Goal: Find specific page/section: Find specific page/section

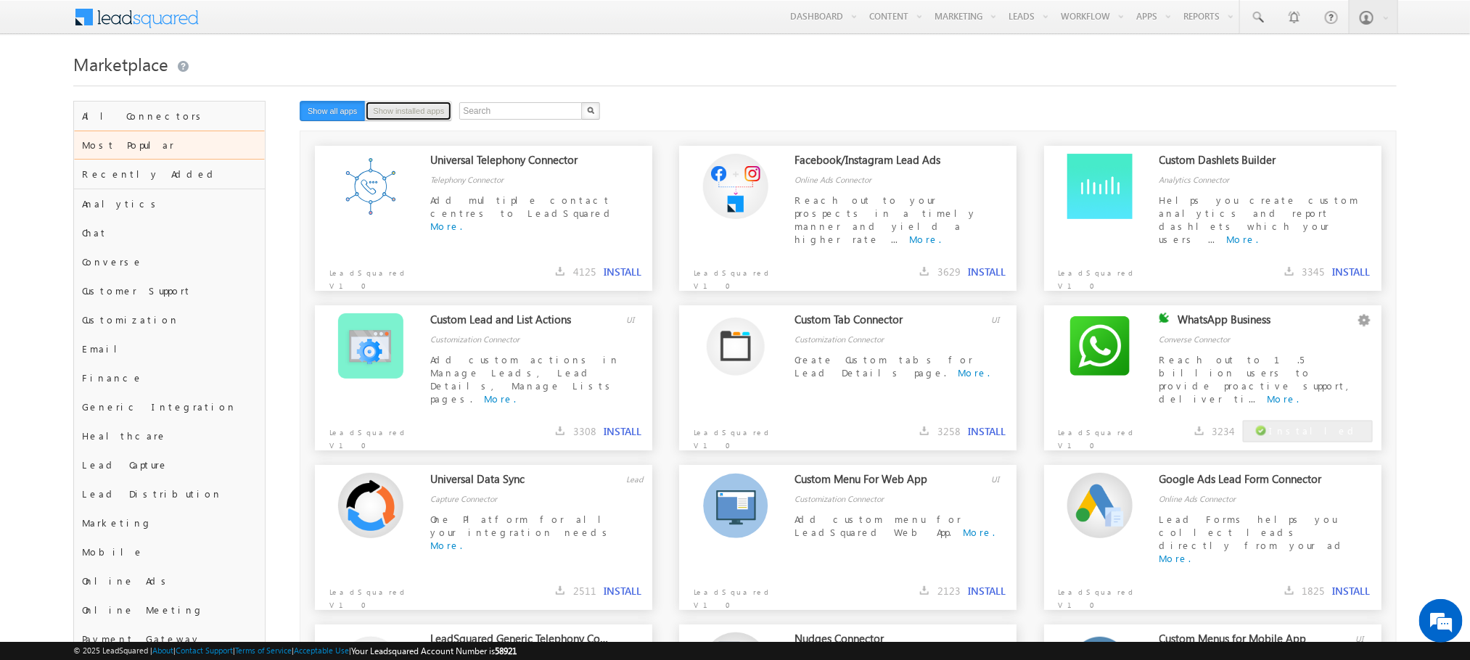
click at [388, 114] on button "Show installed apps" at bounding box center [408, 111] width 87 height 20
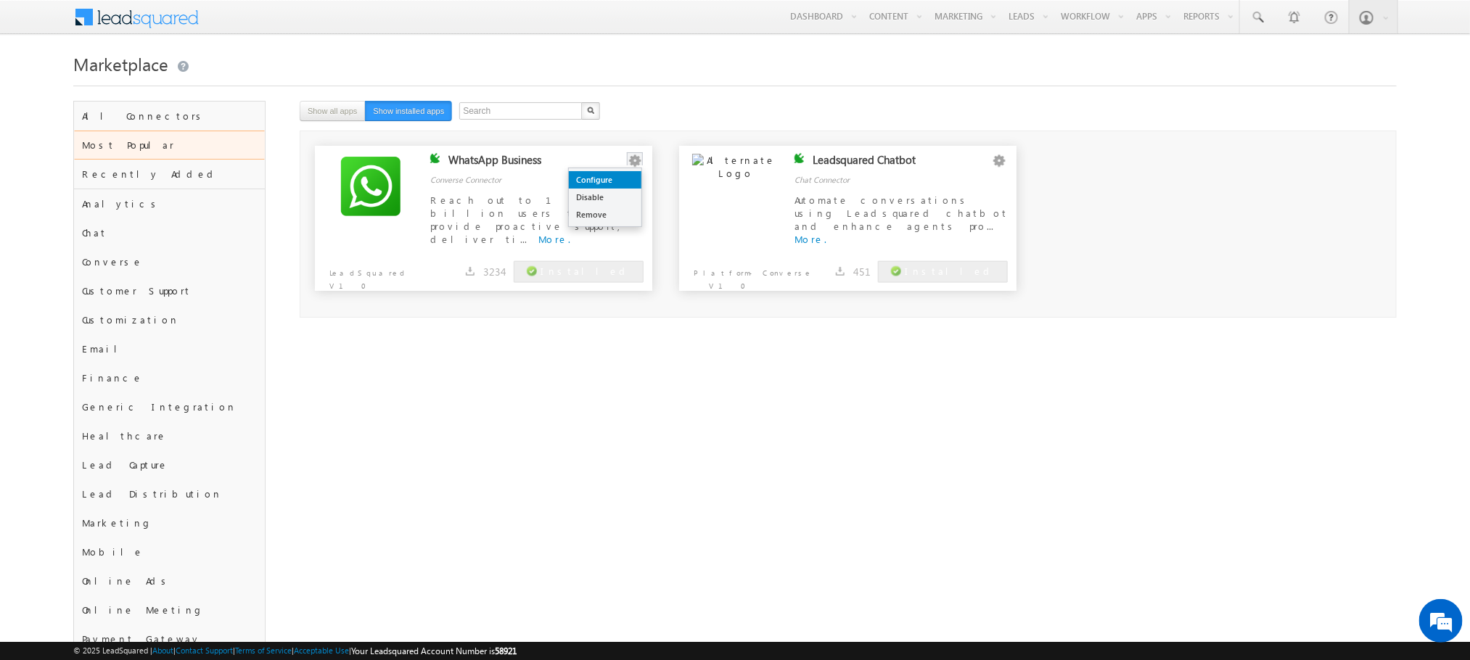
click at [603, 187] on link "Configure" at bounding box center [605, 179] width 73 height 17
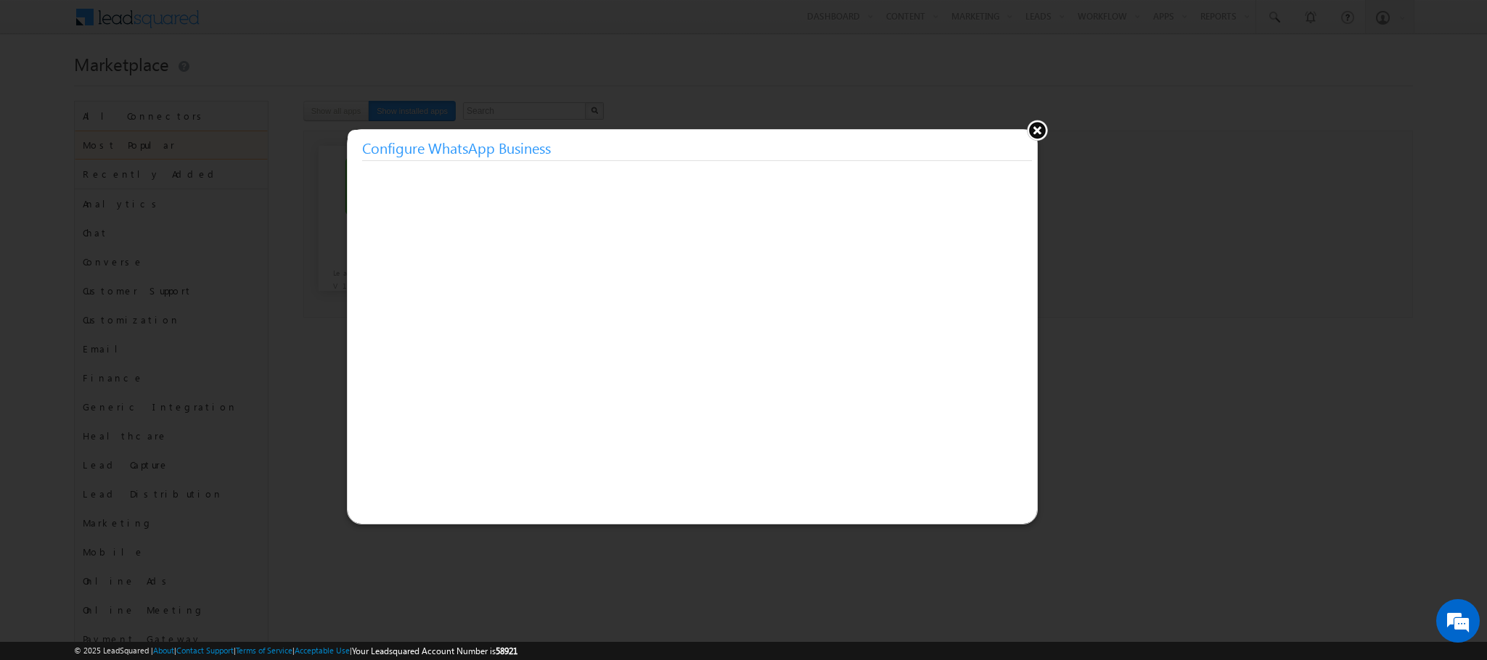
click at [1038, 135] on button at bounding box center [1037, 130] width 22 height 22
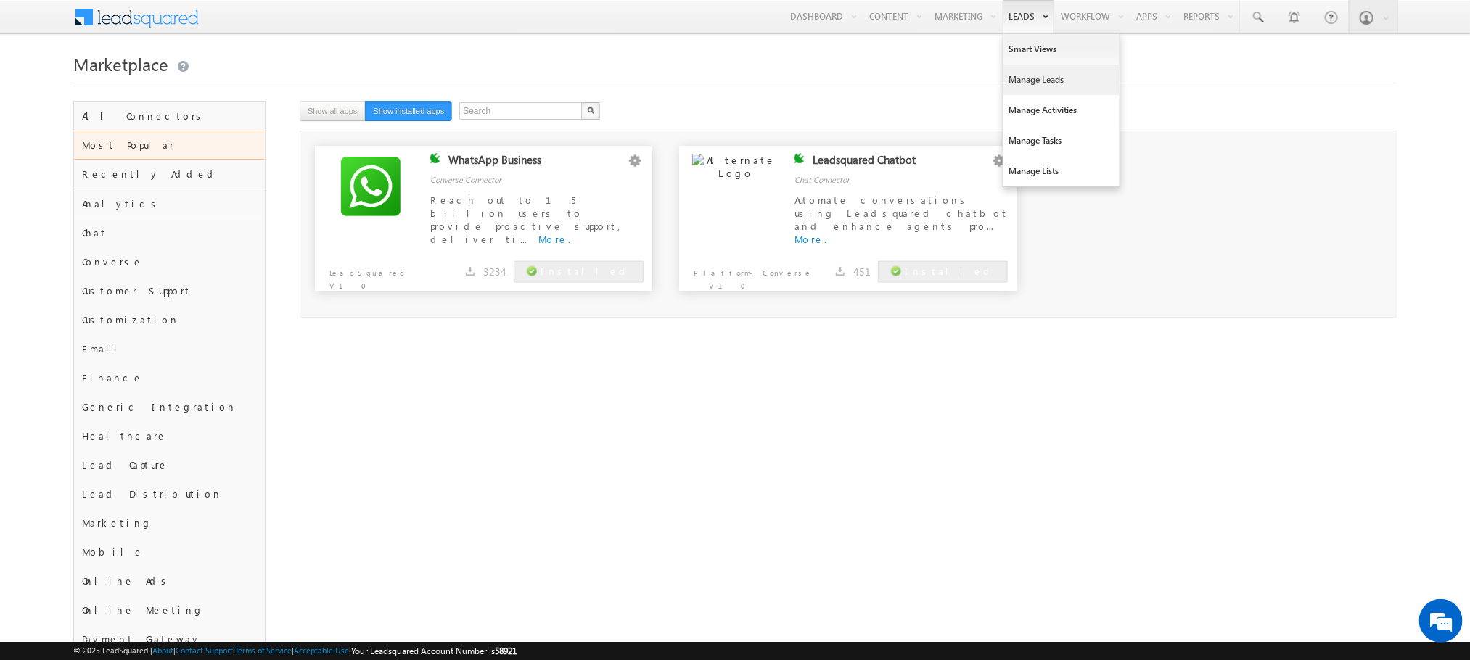
click at [1025, 72] on link "Manage Leads" at bounding box center [1062, 80] width 116 height 30
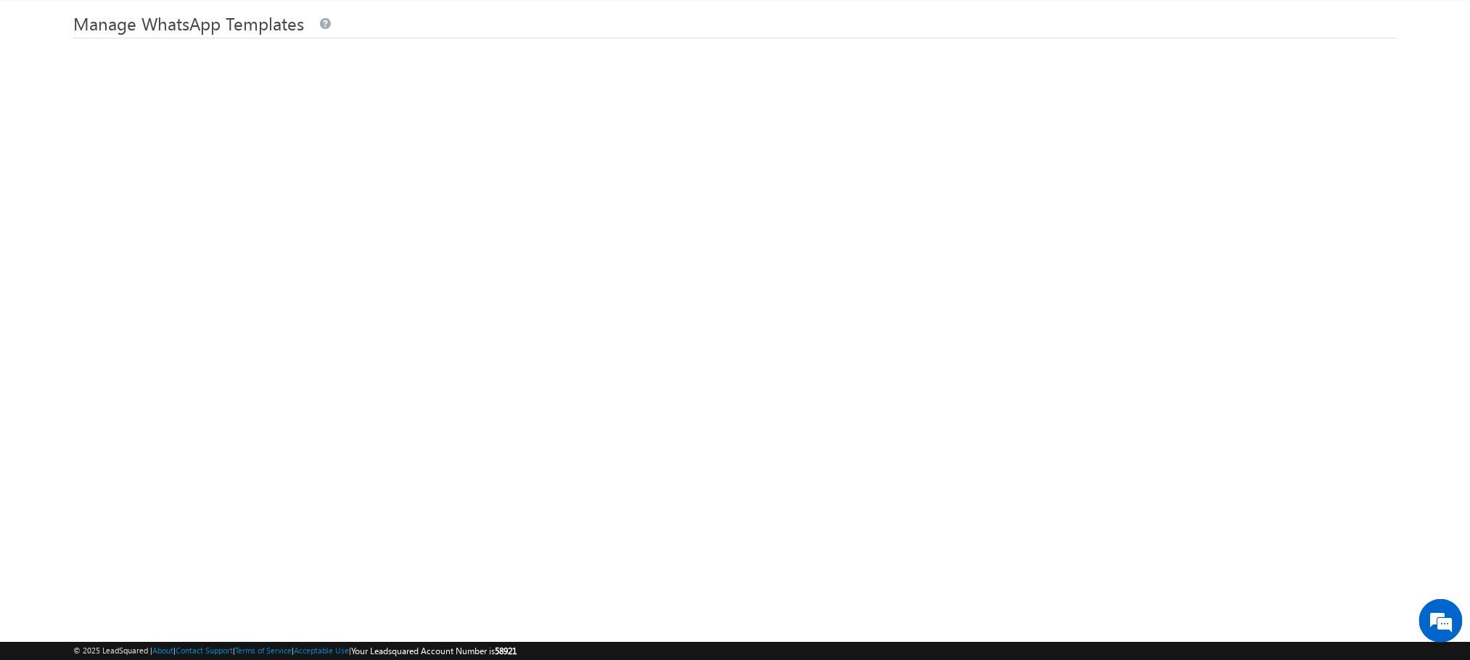
scroll to position [49, 0]
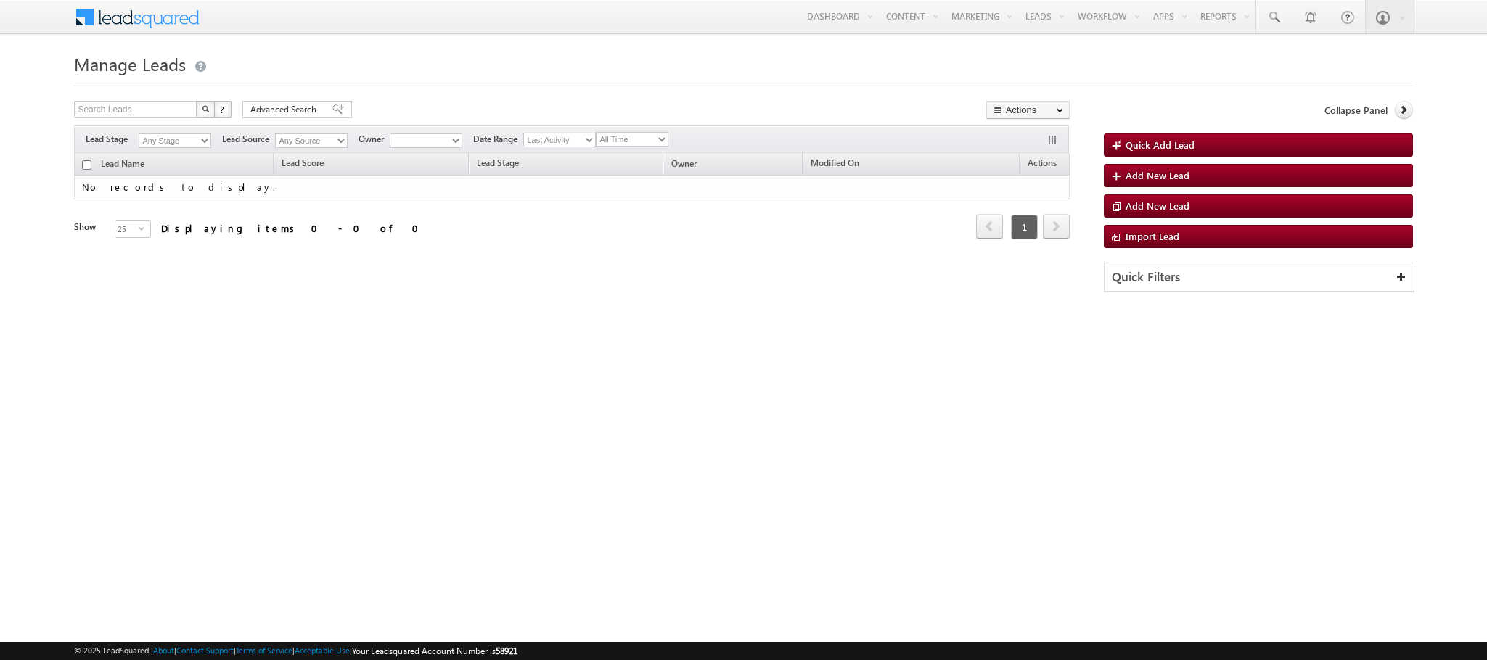
type input "salman"
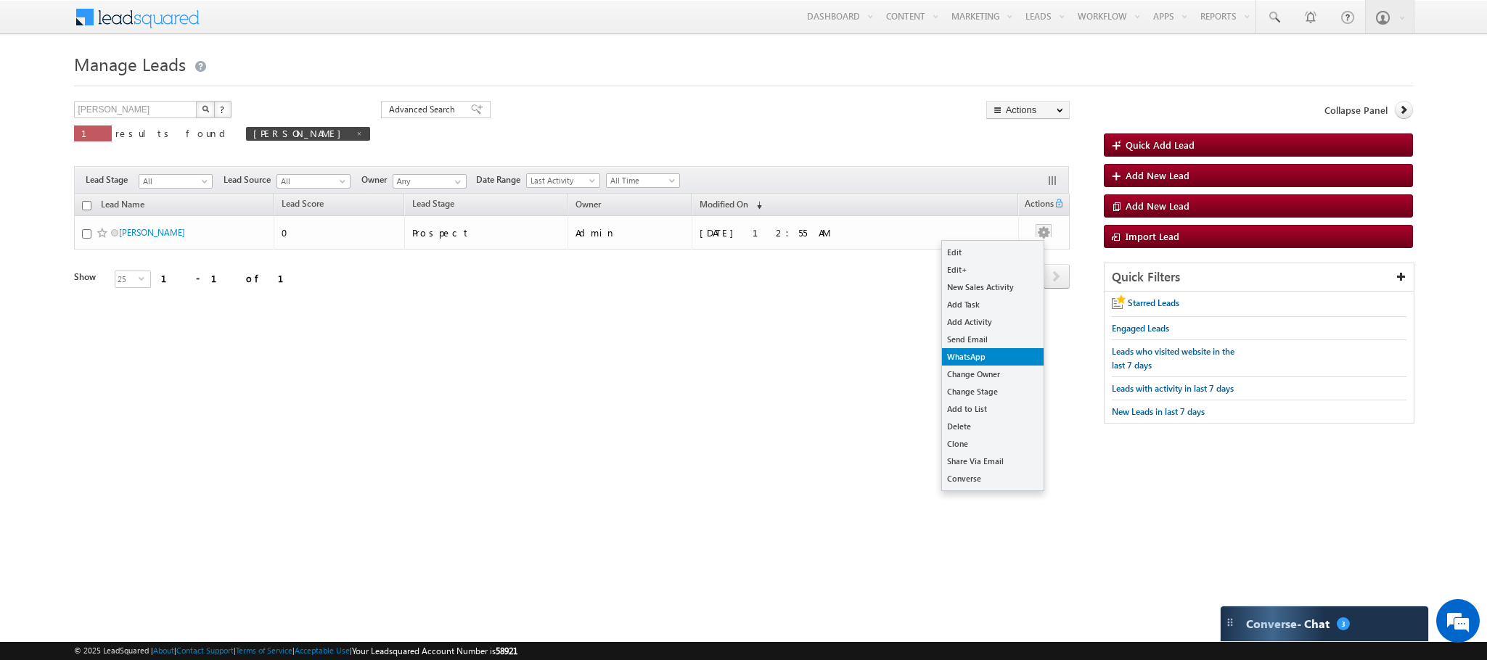
click at [989, 356] on link "WhatsApp" at bounding box center [993, 356] width 102 height 17
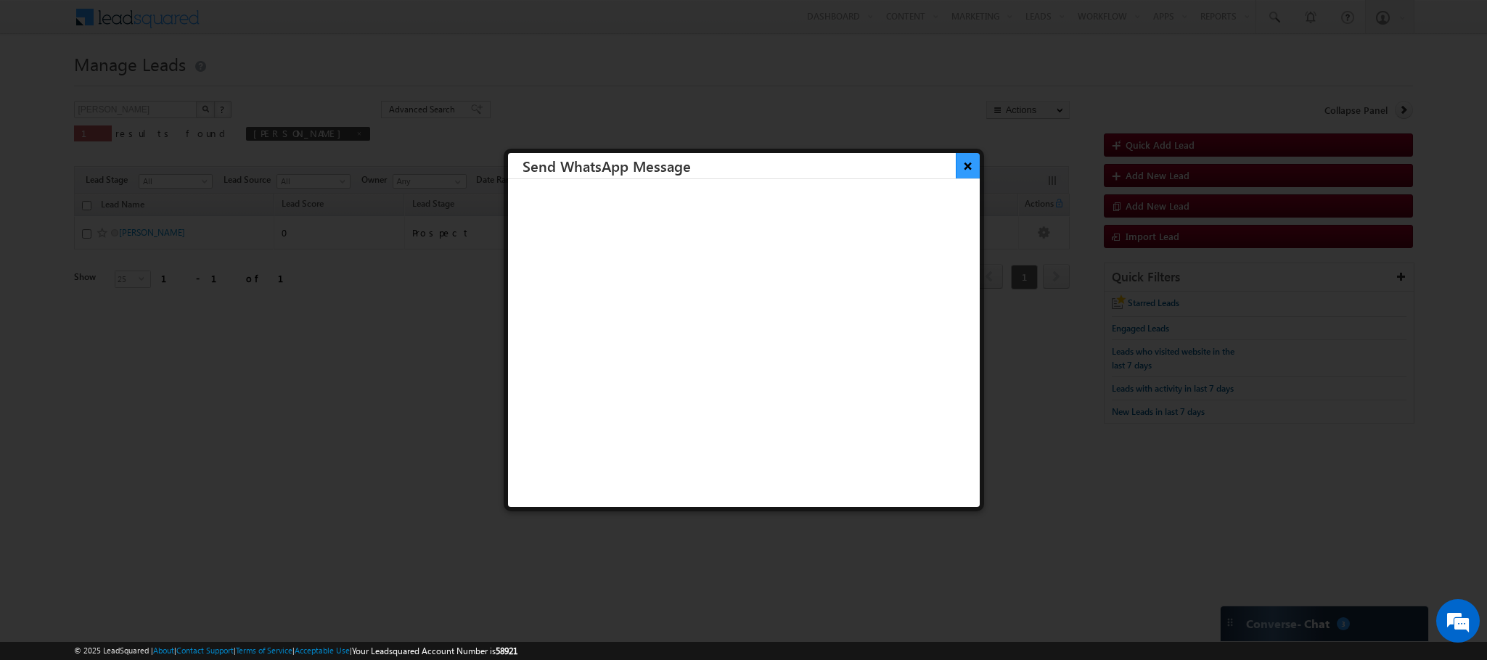
click at [956, 163] on button "×" at bounding box center [968, 165] width 24 height 25
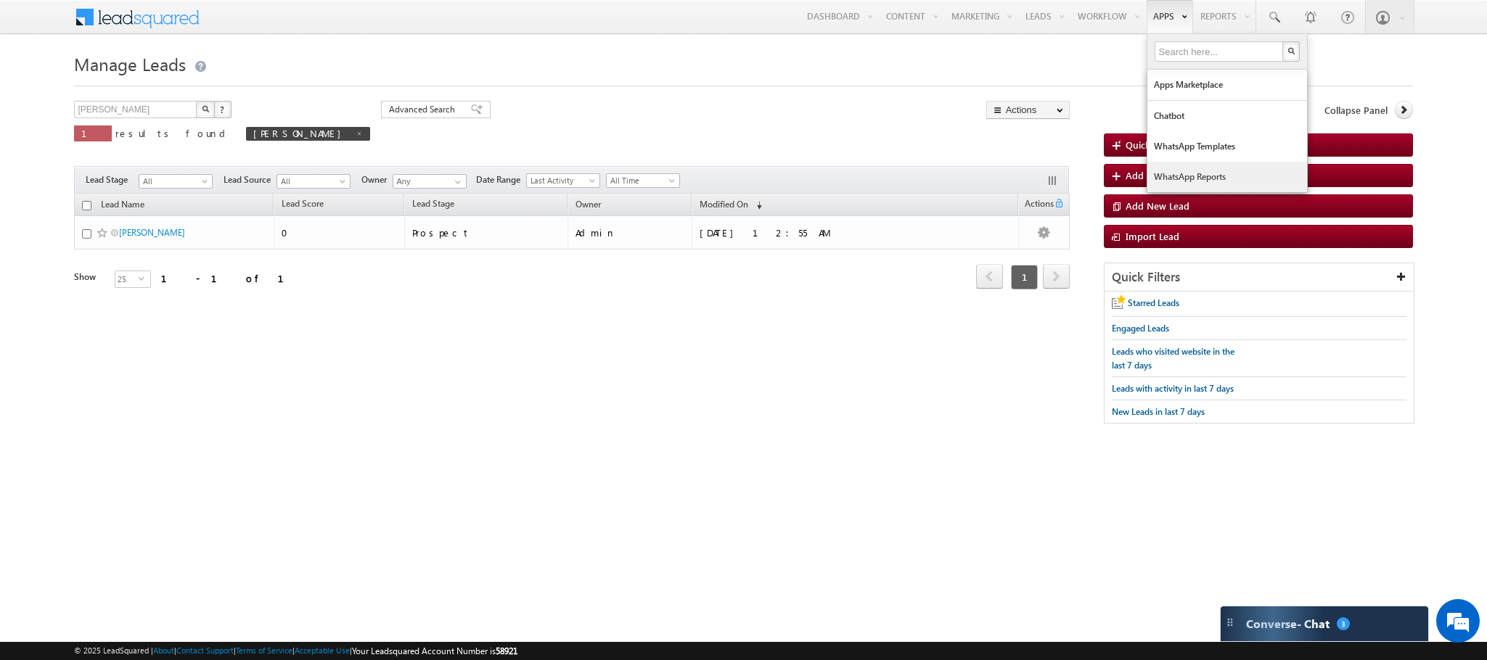
click at [1170, 173] on link "WhatsApp Reports" at bounding box center [1227, 177] width 160 height 30
